Goal: Task Accomplishment & Management: Complete application form

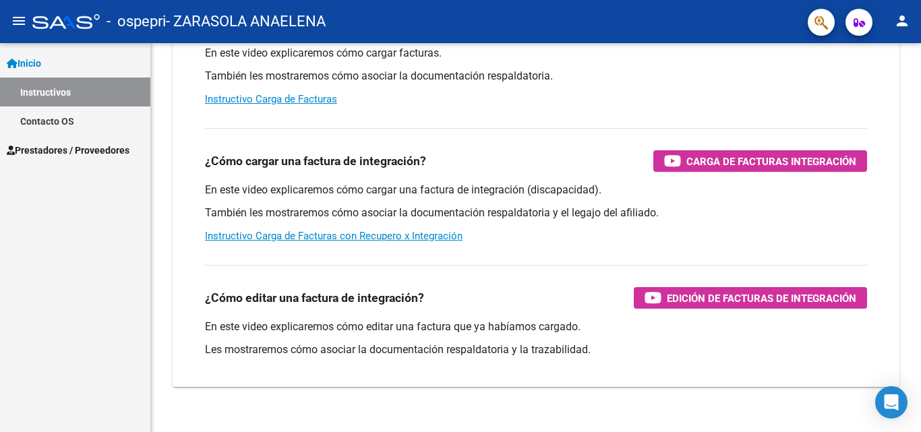
scroll to position [202, 0]
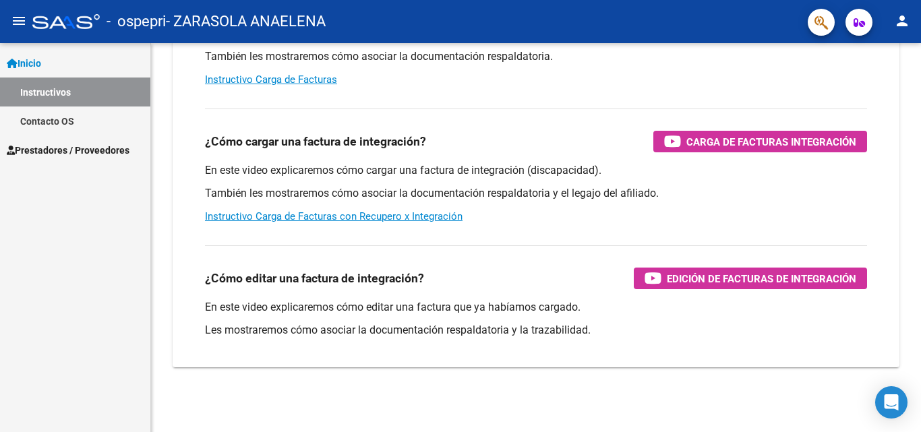
click at [66, 83] on link "Instructivos" at bounding box center [75, 91] width 150 height 29
click at [51, 144] on span "Prestadores / Proveedores" at bounding box center [68, 150] width 123 height 15
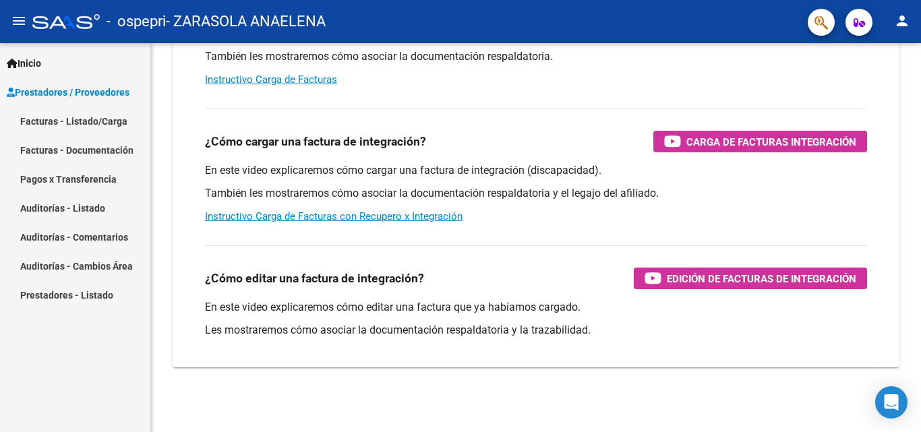
click at [100, 119] on link "Facturas - Listado/Carga" at bounding box center [75, 120] width 150 height 29
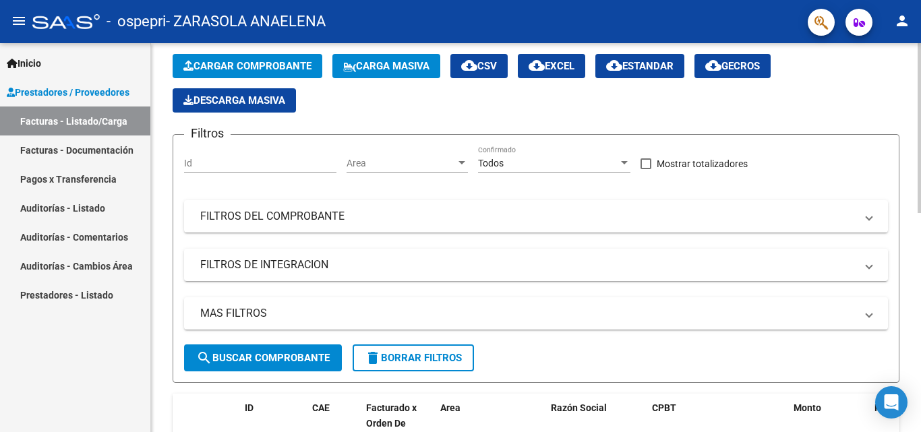
scroll to position [213, 0]
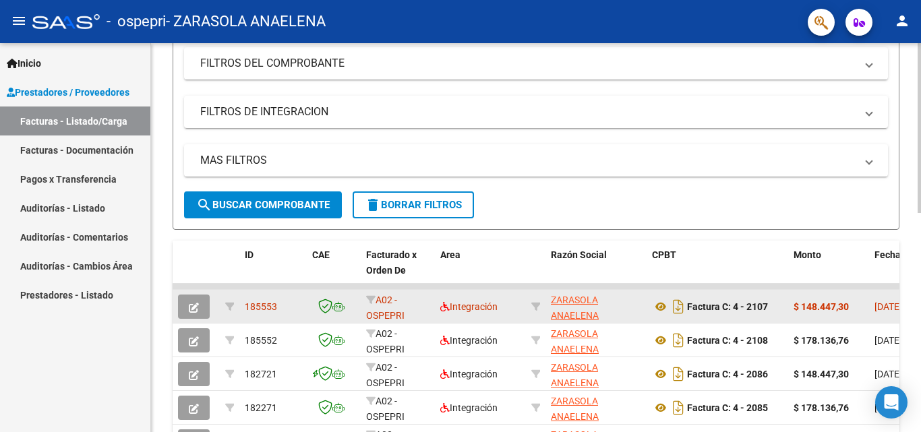
click at [183, 309] on button "button" at bounding box center [194, 306] width 32 height 24
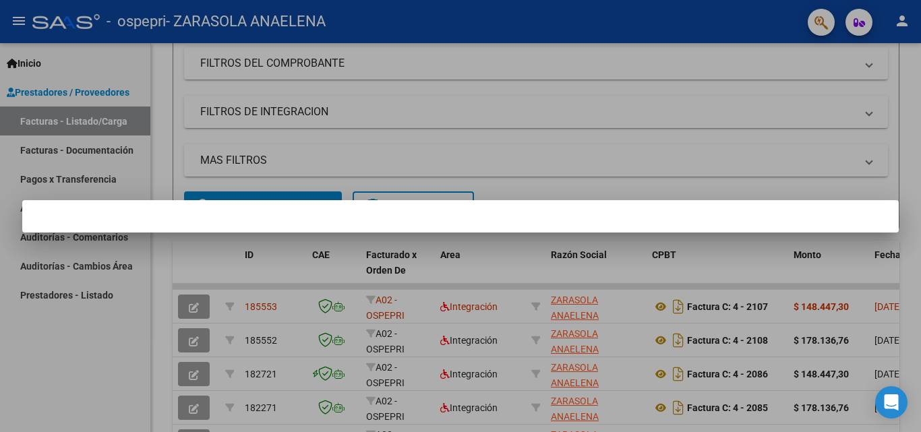
click at [196, 299] on div at bounding box center [460, 216] width 921 height 432
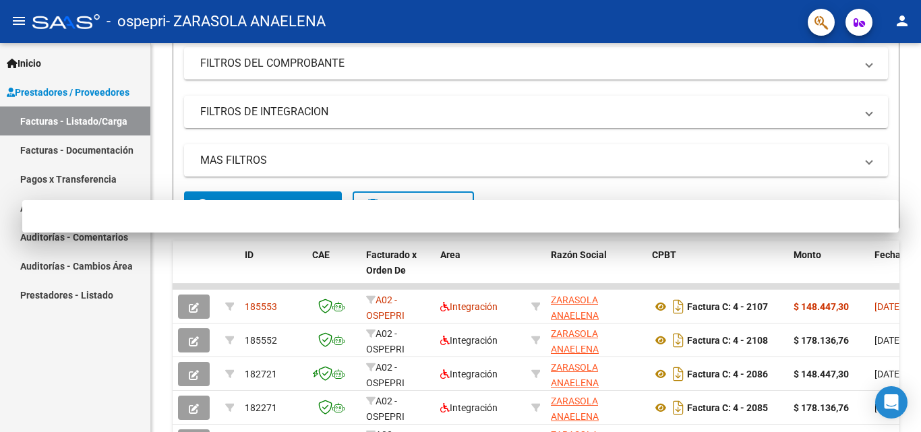
click at [102, 352] on div "Inicio Instructivos Contacto OS Prestadores / Proveedores Facturas - Listado/Ca…" at bounding box center [75, 237] width 150 height 389
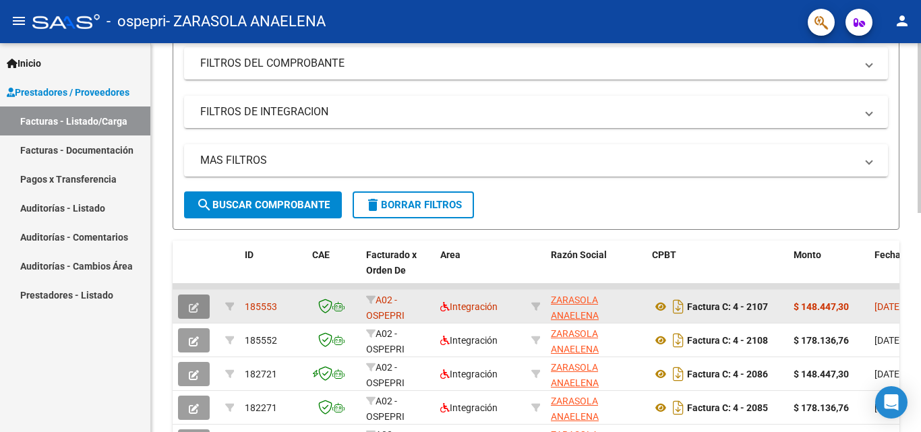
click at [196, 304] on icon "button" at bounding box center [194, 308] width 10 height 10
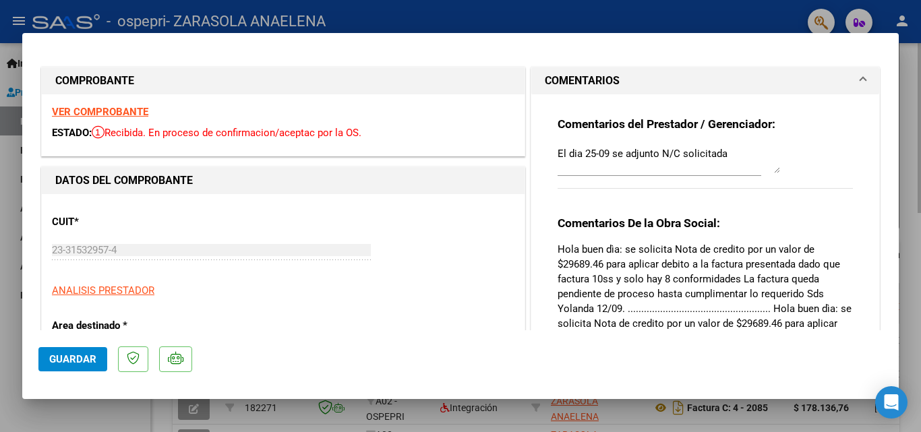
click at [910, 100] on div at bounding box center [460, 216] width 921 height 432
type input "$ 0,00"
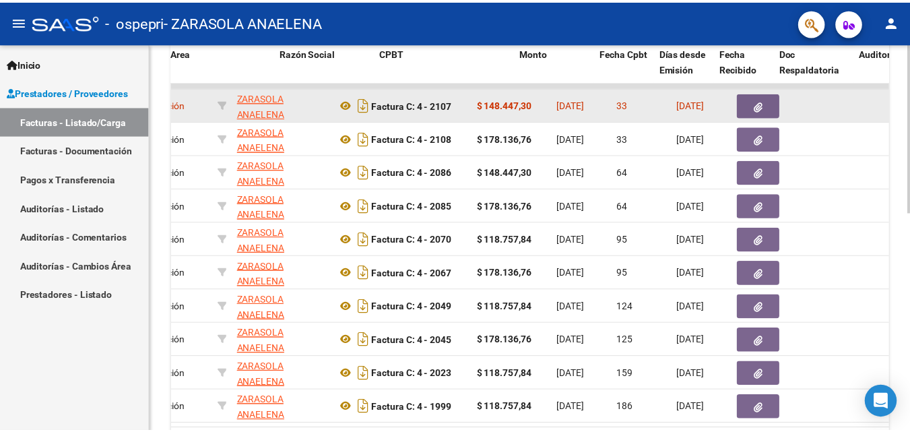
scroll to position [0, 319]
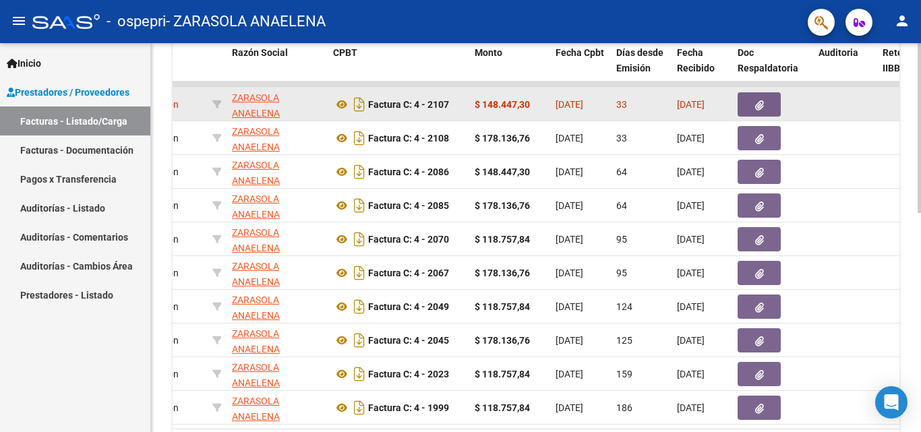
drag, startPoint x: 168, startPoint y: 102, endPoint x: 726, endPoint y: 104, distance: 558.0
click at [726, 104] on div "Video tutorial PRESTADORES -> Listado de CPBTs Emitidos por Prestadores / Prove…" at bounding box center [536, 67] width 770 height 878
copy datatable-scroller "185553 A02 - OSPEPRI Integración ZARASOLA ANAELENA 23315329574 Factura C: 4 - 2…"
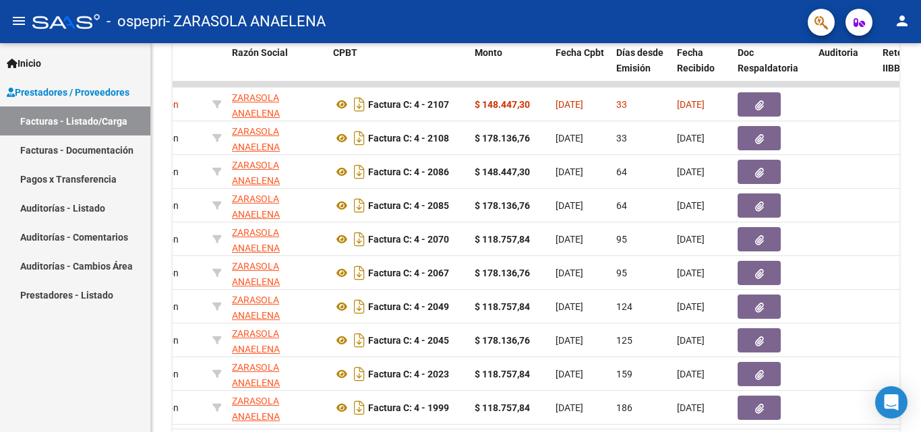
click at [904, 24] on mat-icon "person" at bounding box center [902, 21] width 16 height 16
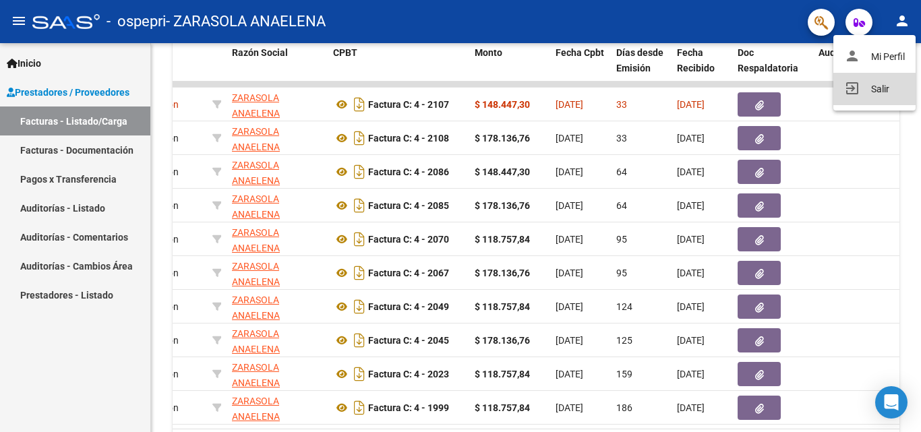
click at [869, 86] on button "exit_to_app Salir" at bounding box center [874, 89] width 82 height 32
